Goal: Transaction & Acquisition: Purchase product/service

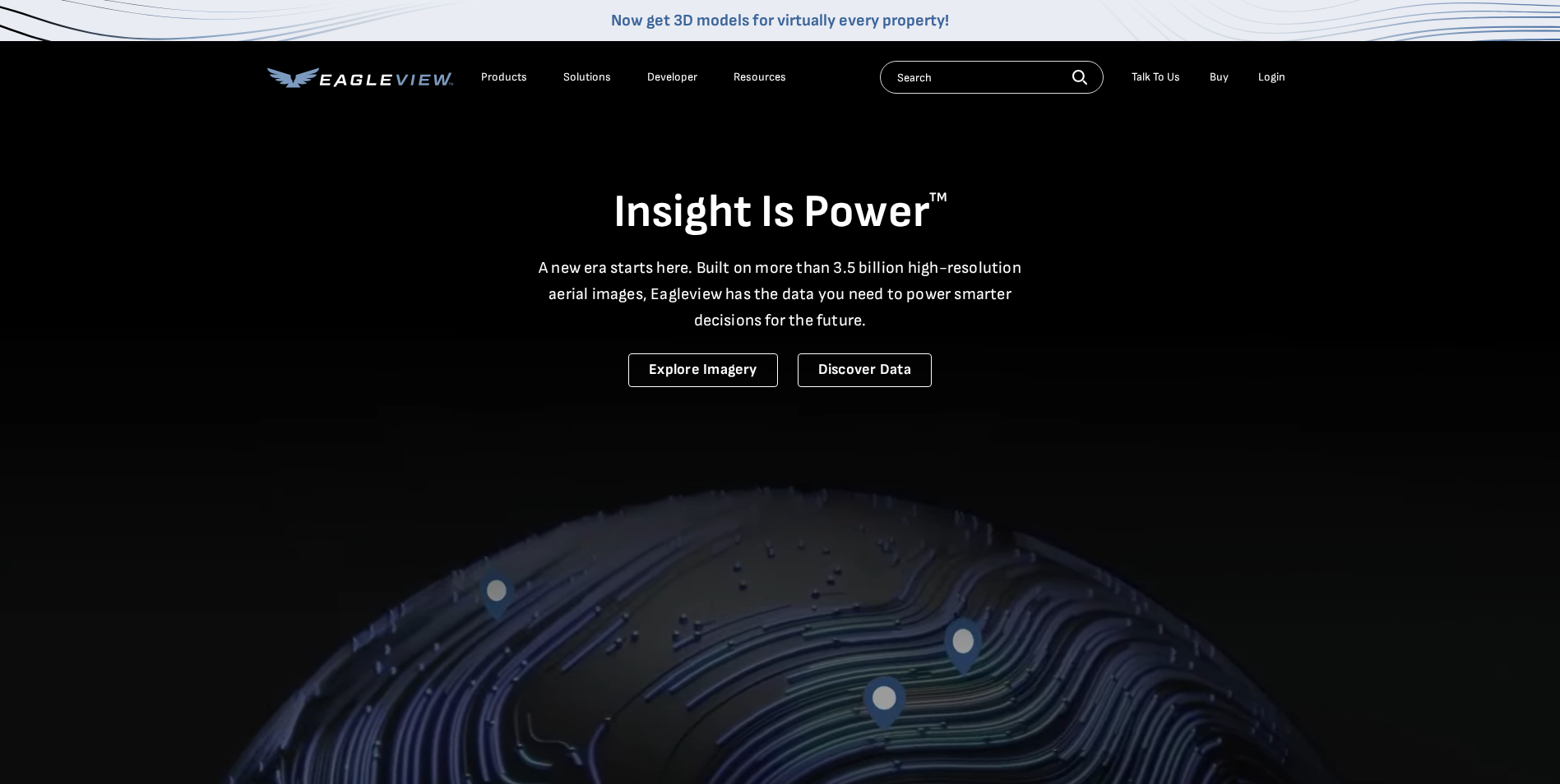
click at [1269, 73] on div "Login" at bounding box center [1271, 78] width 27 height 15
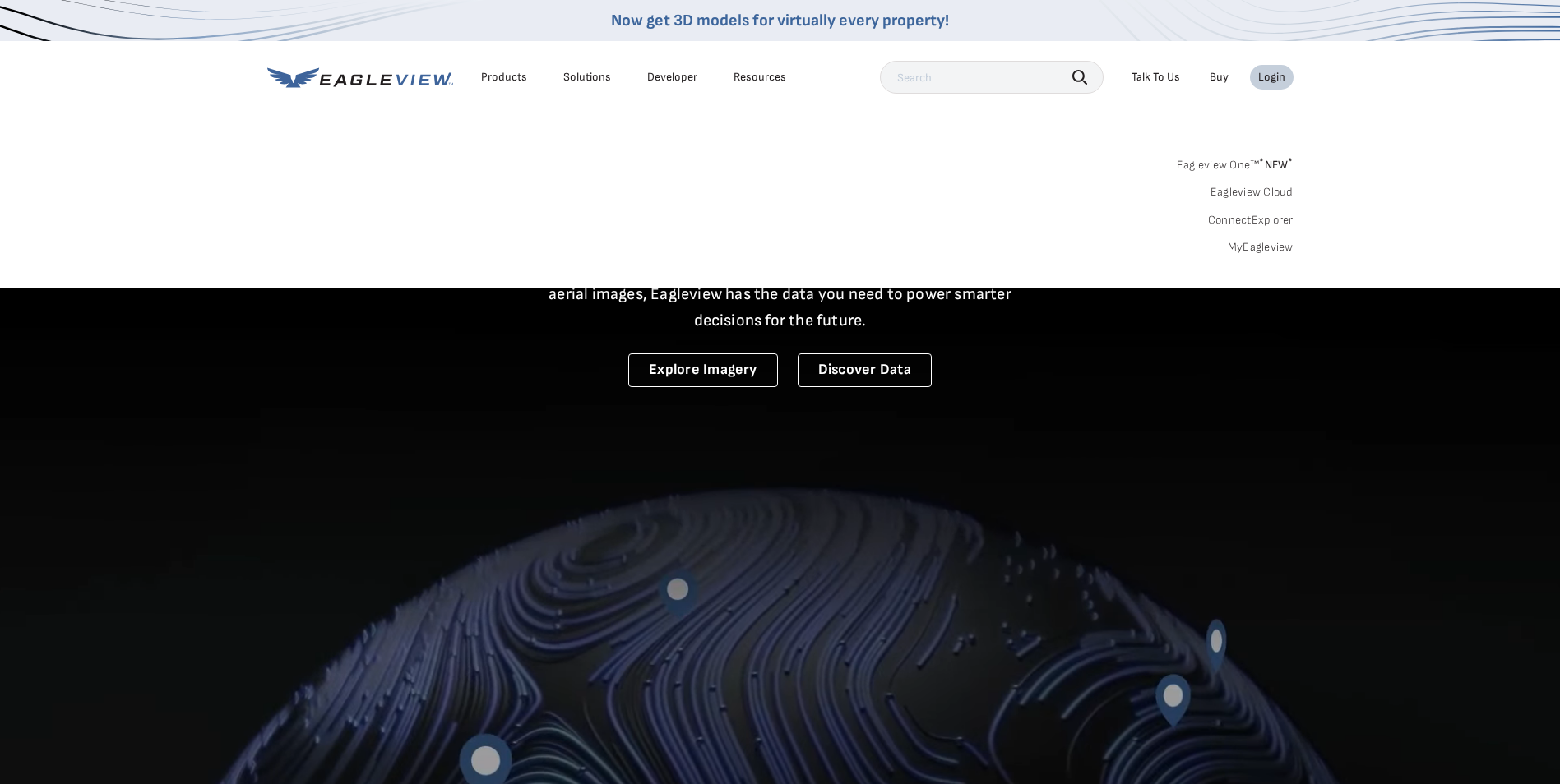
click at [1269, 73] on div "Login" at bounding box center [1271, 78] width 27 height 15
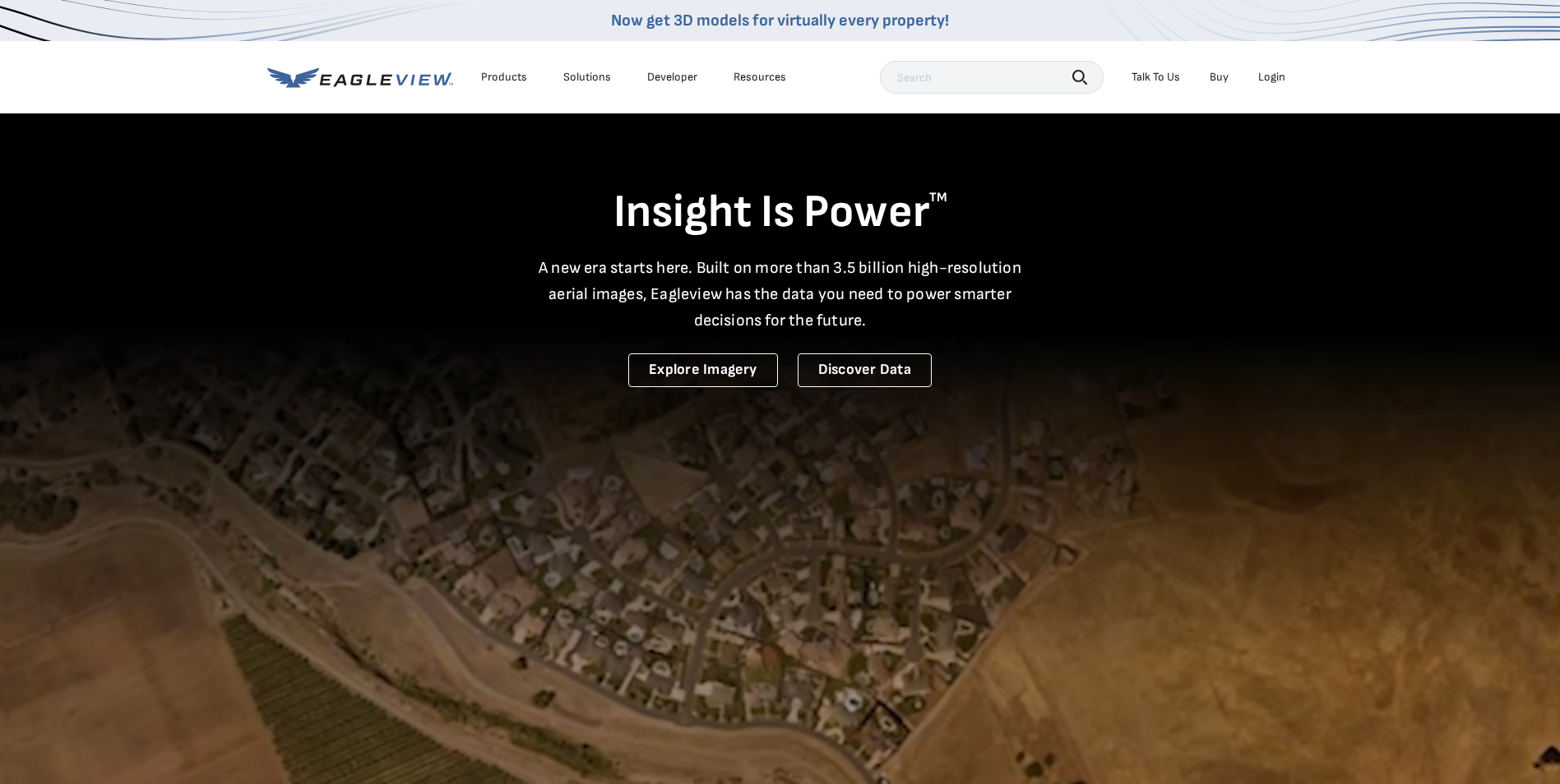
click at [1269, 73] on div "Login" at bounding box center [1271, 78] width 27 height 15
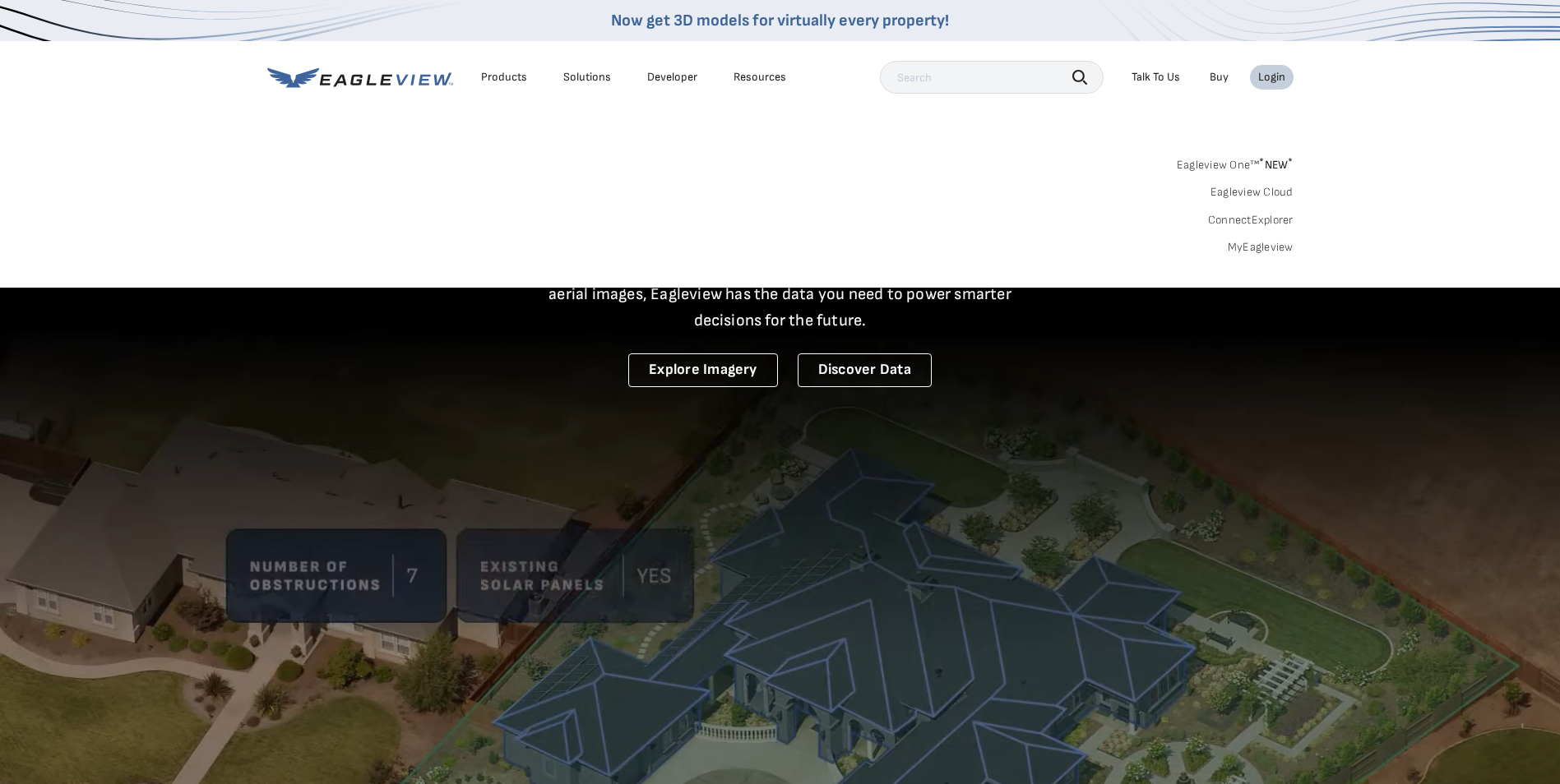
click at [1249, 249] on link "MyEagleview" at bounding box center [1261, 248] width 66 height 15
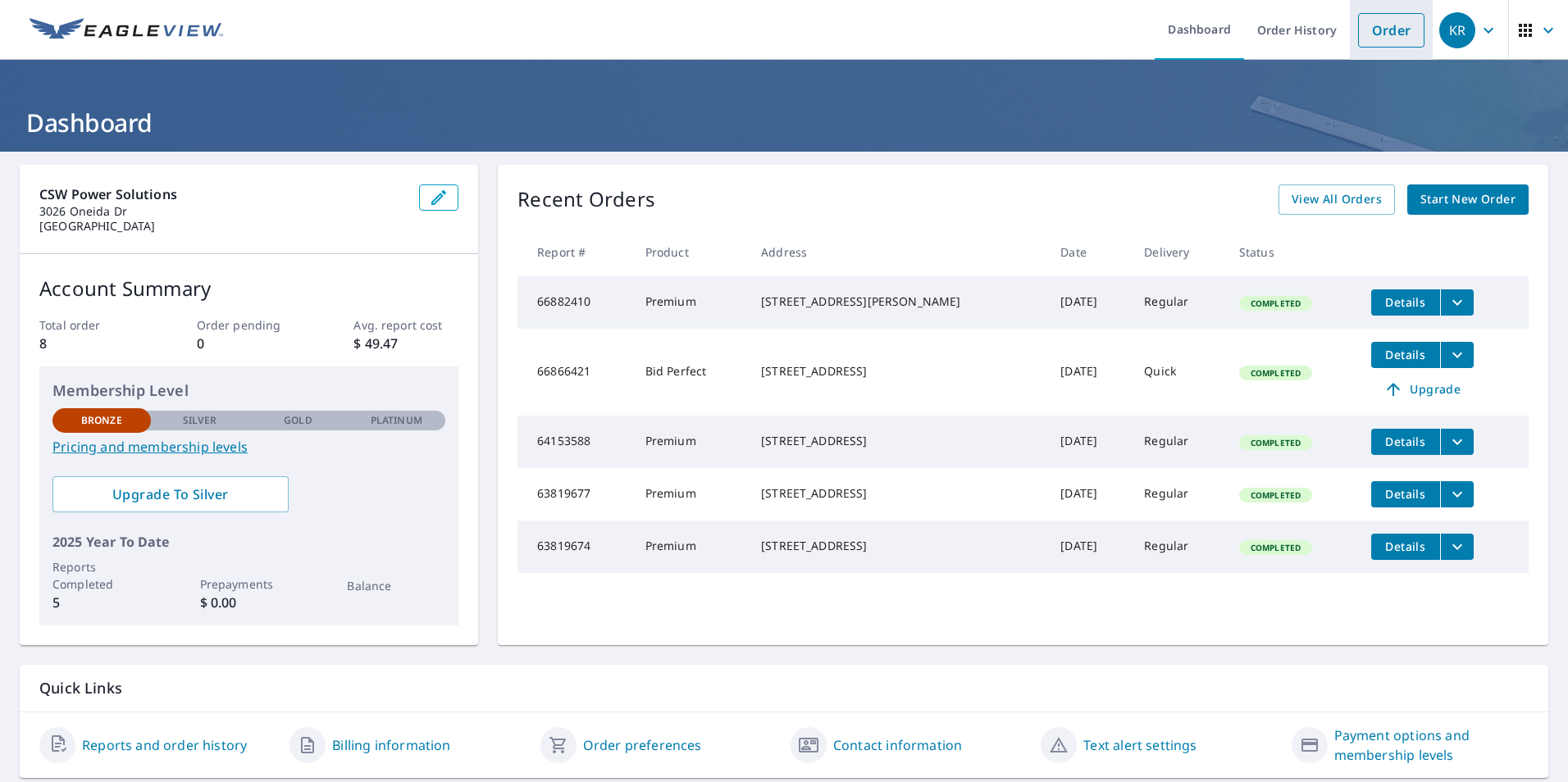
click at [1376, 35] on link "Order" at bounding box center [1392, 30] width 66 height 35
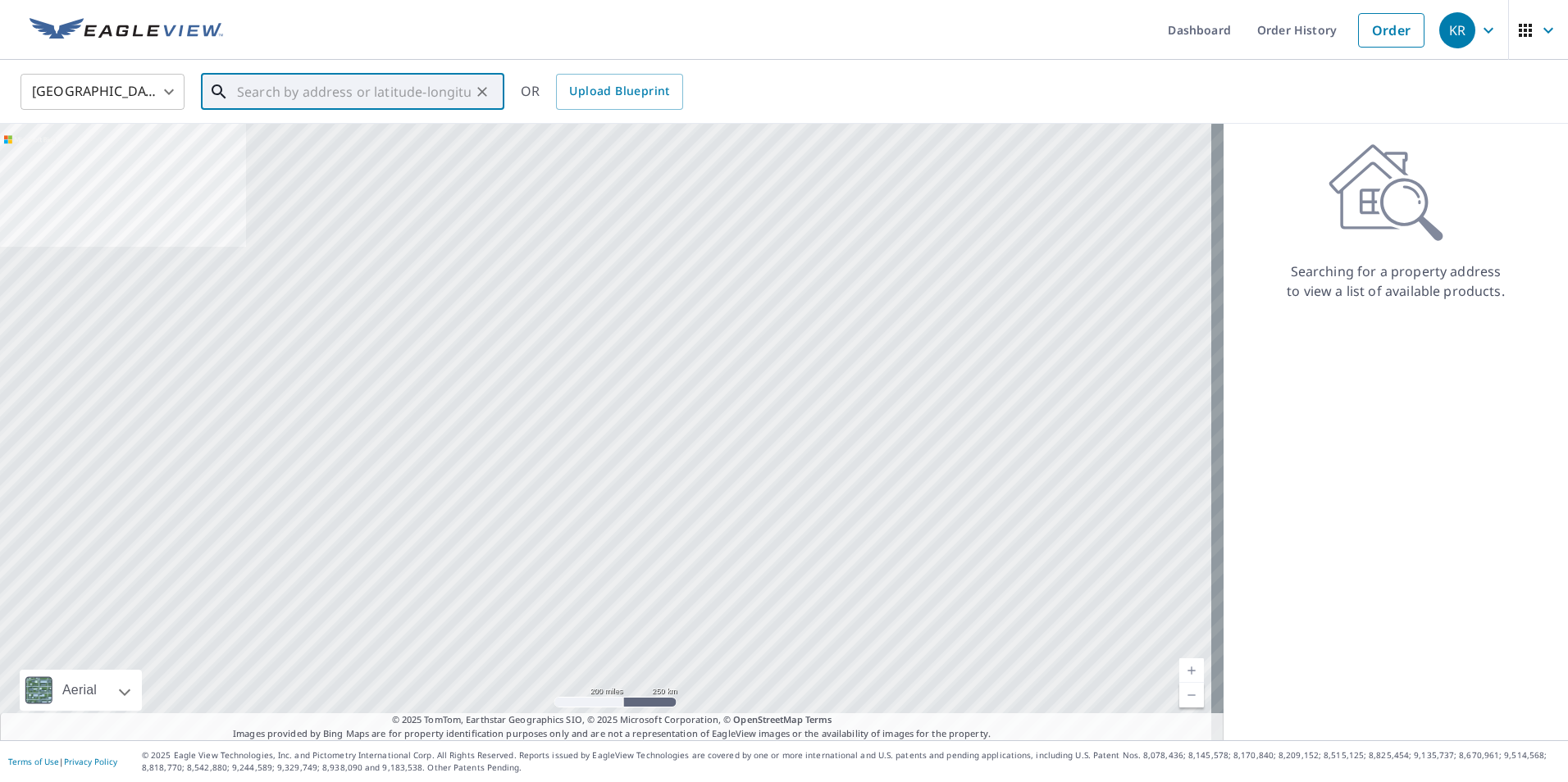
click at [324, 98] on input "text" at bounding box center [354, 92] width 234 height 46
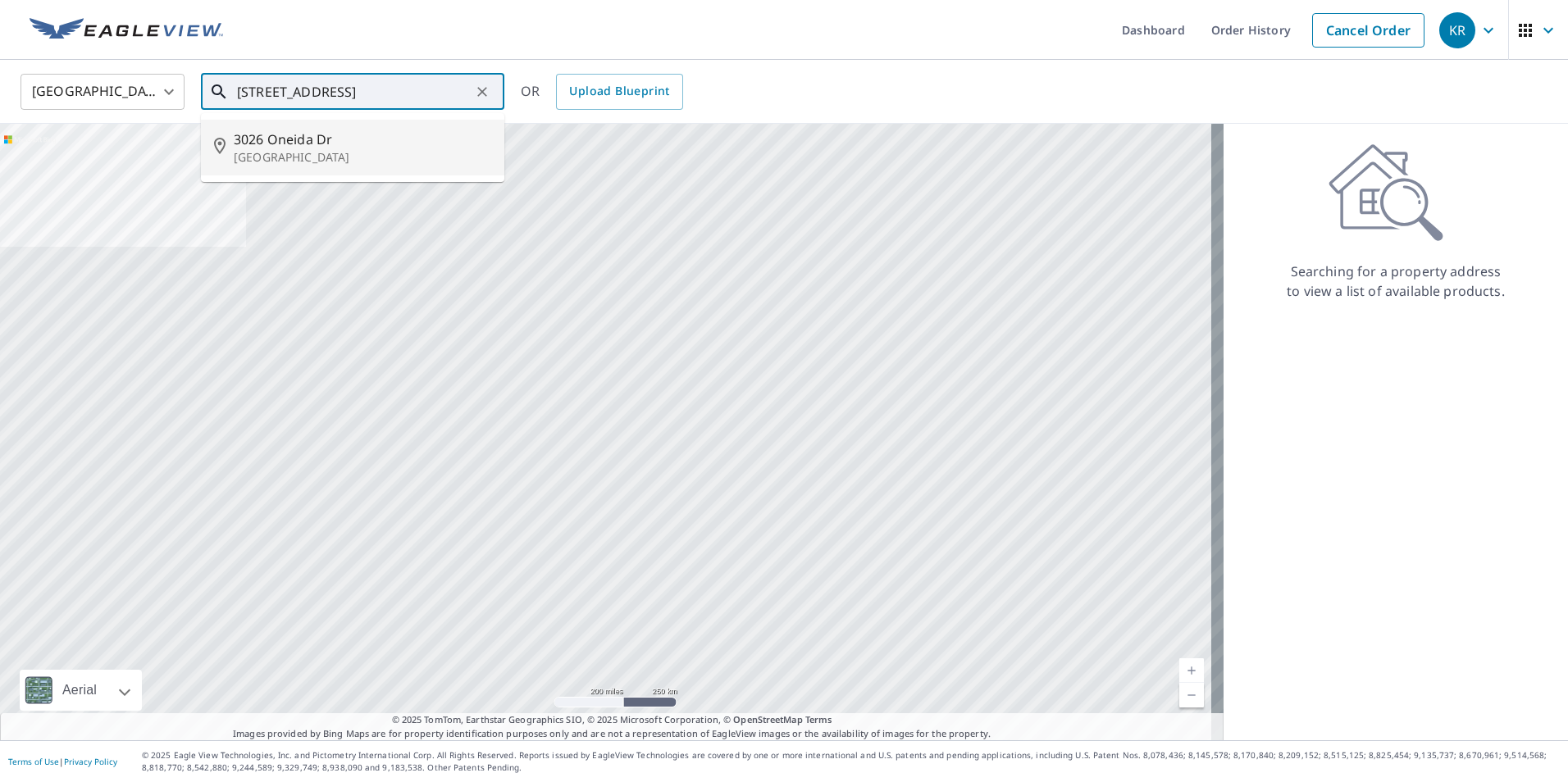
click at [322, 147] on span "3026 Oneida Dr" at bounding box center [362, 139] width 258 height 20
type input "3026 Oneida Dr San Antonio, TX 78230"
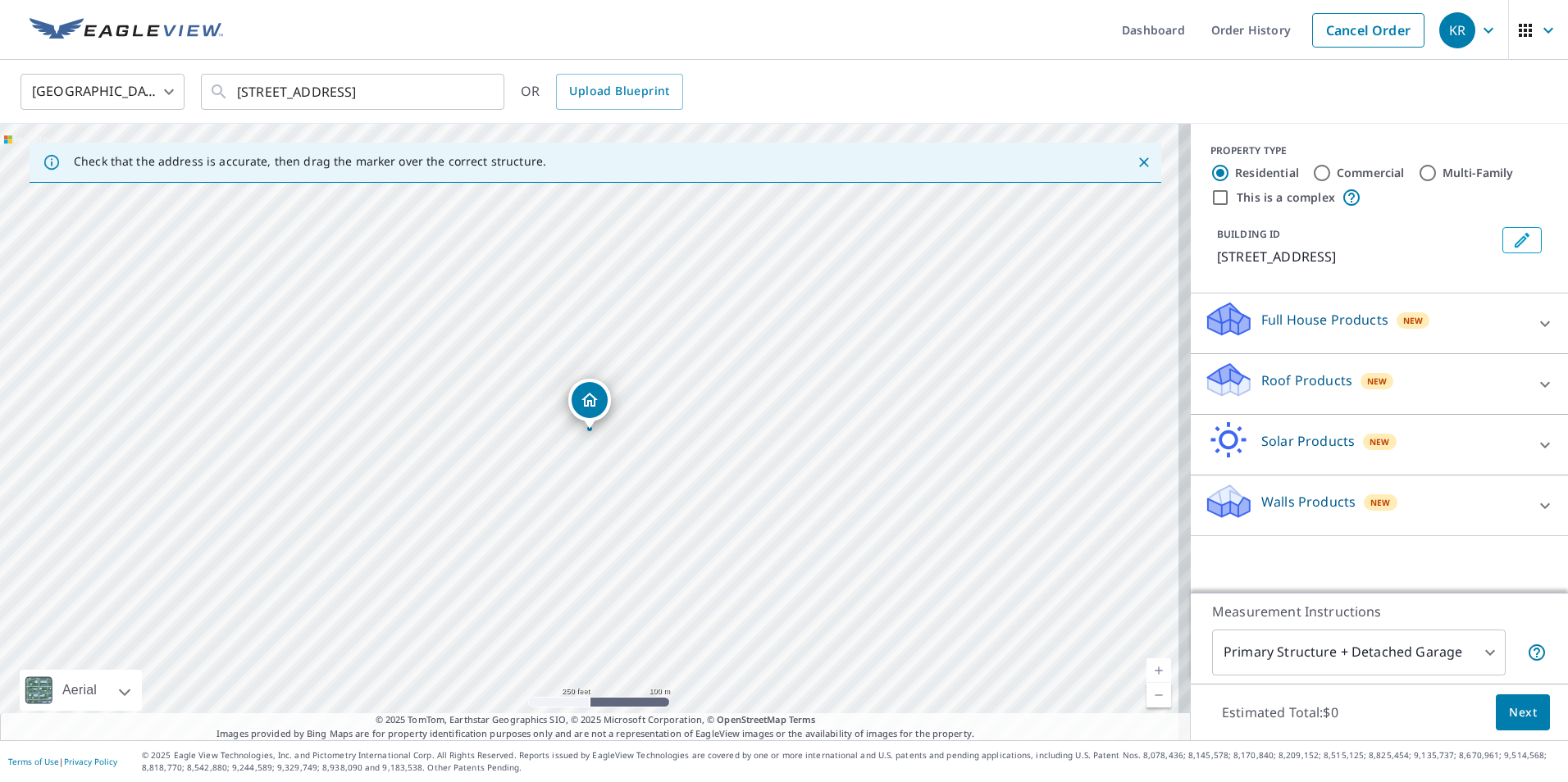
click at [1280, 386] on p "Roof Products" at bounding box center [1307, 380] width 92 height 20
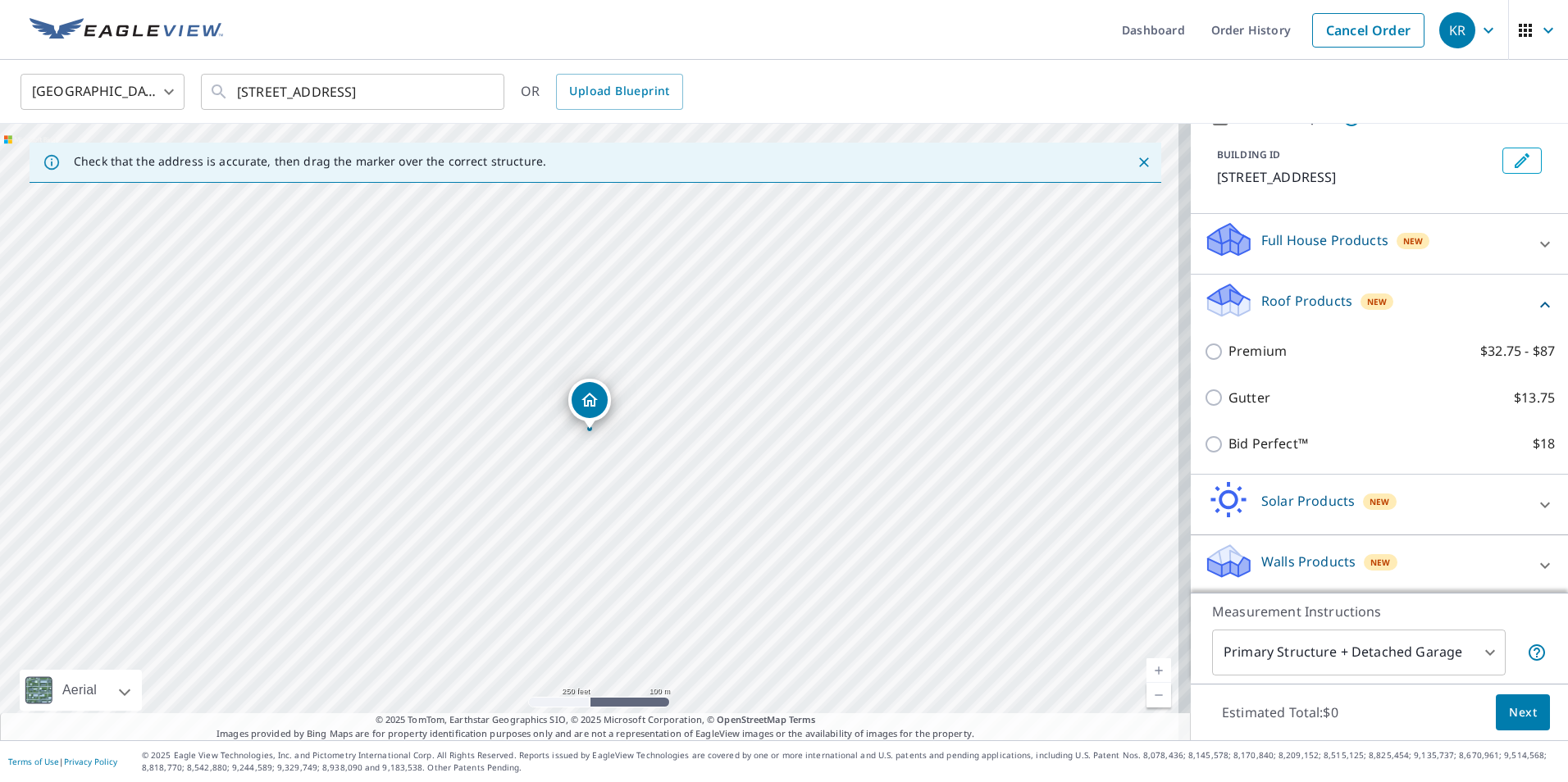
scroll to position [83, 0]
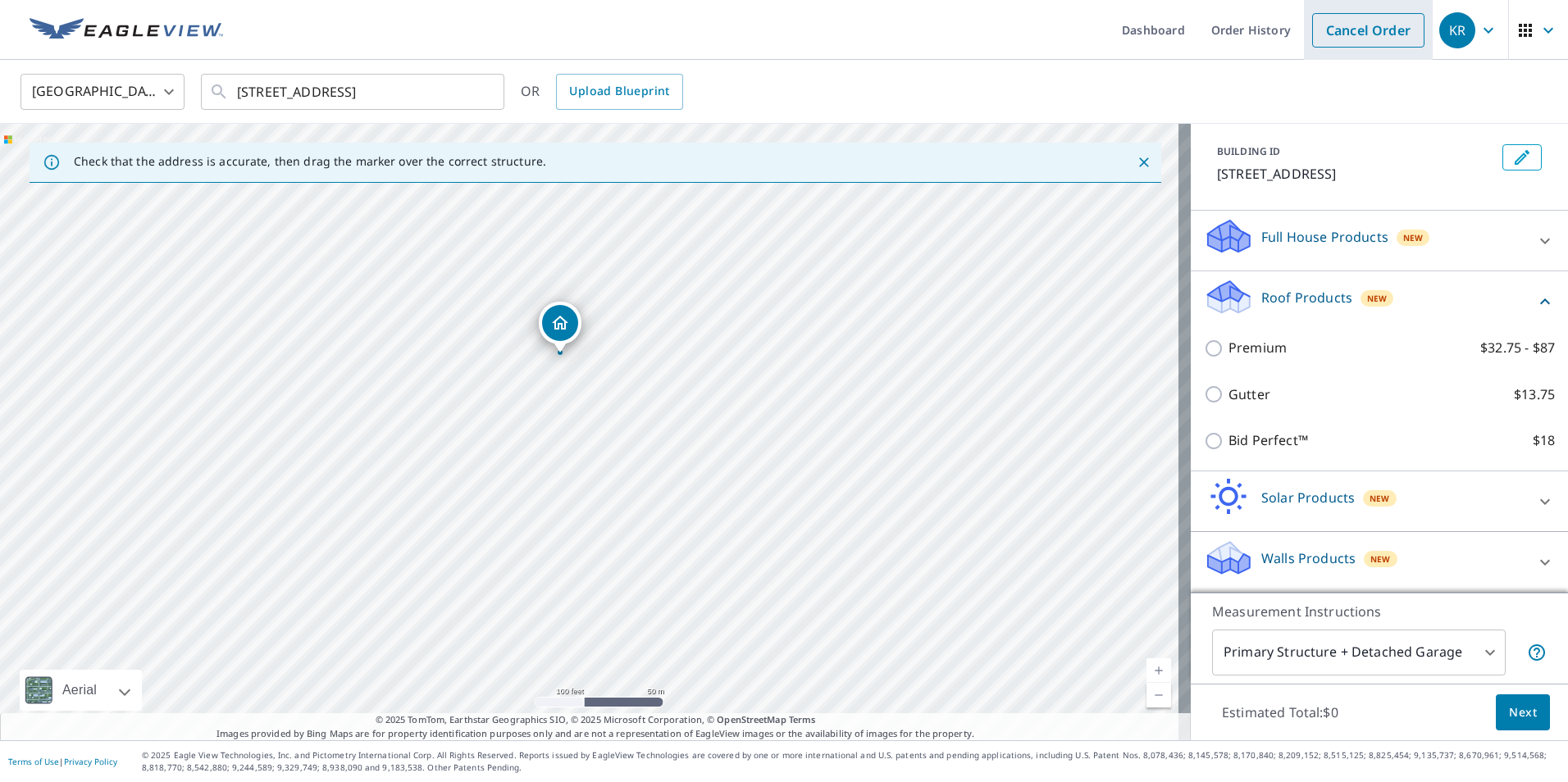
click at [1364, 36] on link "Cancel Order" at bounding box center [1368, 30] width 112 height 35
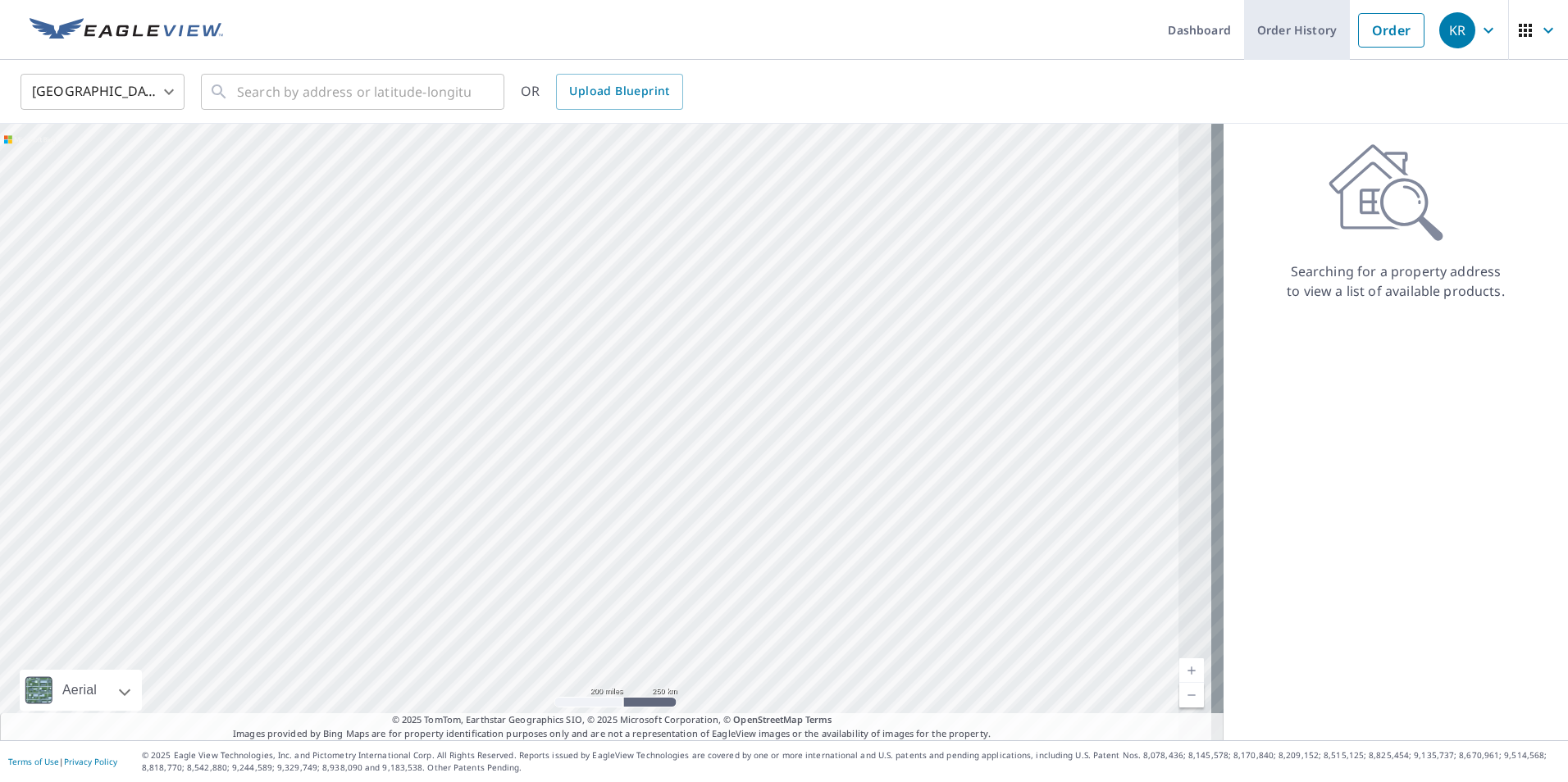
click at [1276, 28] on link "Order History" at bounding box center [1297, 29] width 106 height 59
